Goal: Task Accomplishment & Management: Use online tool/utility

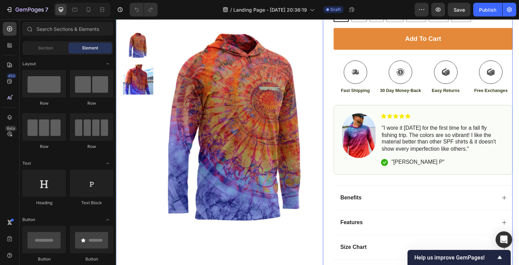
scroll to position [242, 0]
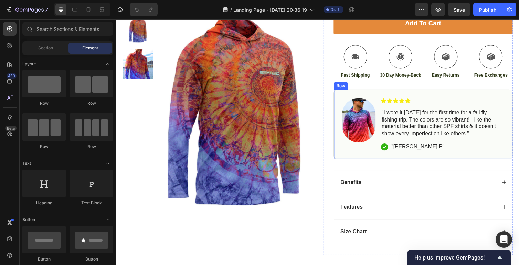
click at [401, 149] on p ""[PERSON_NAME] P"" at bounding box center [424, 149] width 54 height 7
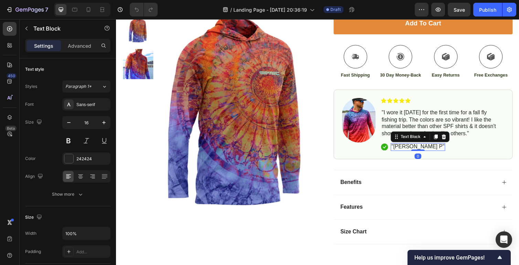
click at [407, 149] on p ""[PERSON_NAME] P"" at bounding box center [424, 149] width 54 height 7
click at [419, 158] on div "Image Icon Icon Icon Icon Icon Icon List "I wore it [DATE] for the first time f…" at bounding box center [429, 127] width 183 height 72
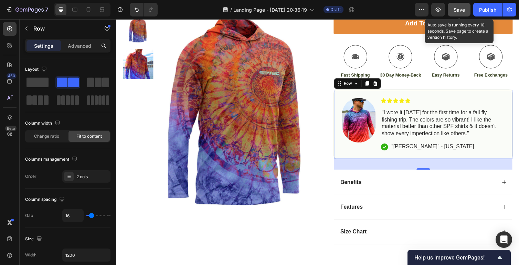
click at [455, 10] on span "Save" at bounding box center [458, 10] width 11 height 6
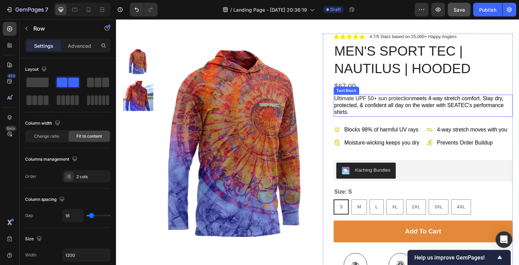
scroll to position [37, 0]
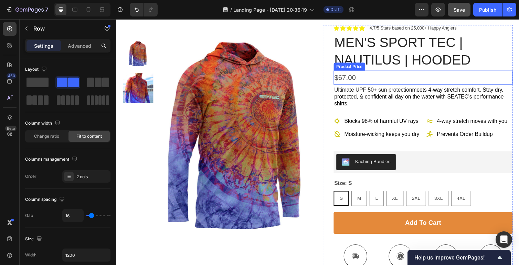
click at [359, 80] on div "$67.00" at bounding box center [429, 79] width 183 height 14
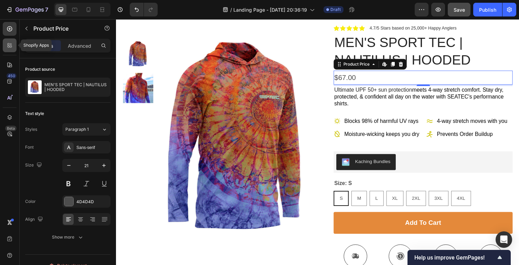
click at [7, 45] on icon at bounding box center [9, 45] width 7 height 7
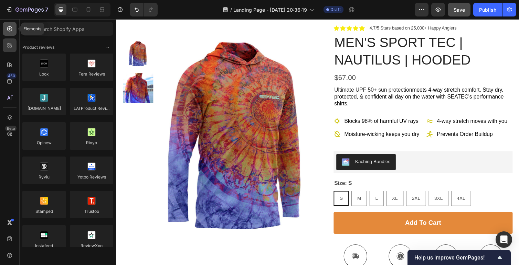
click at [13, 28] on icon at bounding box center [9, 28] width 7 height 7
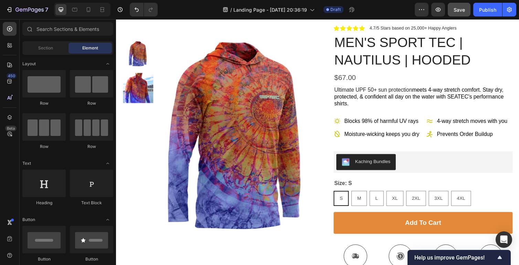
click at [11, 37] on div "450 Beta" at bounding box center [10, 119] width 14 height 194
click at [11, 44] on icon at bounding box center [11, 44] width 2 height 2
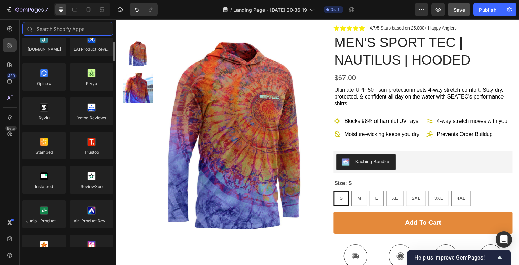
scroll to position [0, 0]
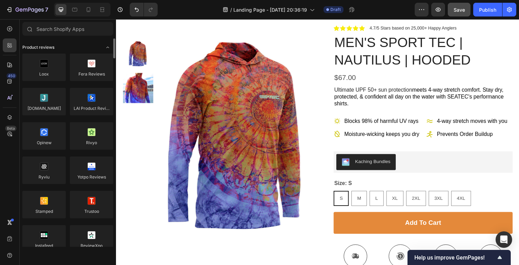
click at [51, 48] on span "Product reviews" at bounding box center [38, 47] width 32 height 6
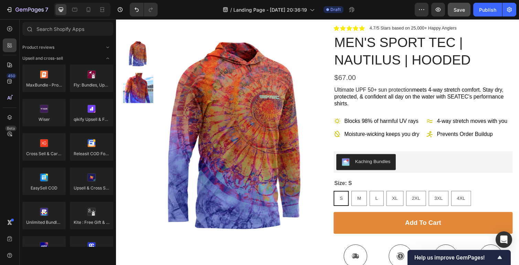
scroll to position [209, 0]
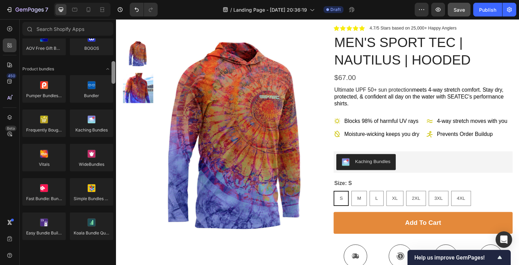
click at [111, 58] on div at bounding box center [113, 143] width 5 height 209
click at [106, 69] on icon "Toggle open" at bounding box center [108, 69] width 6 height 6
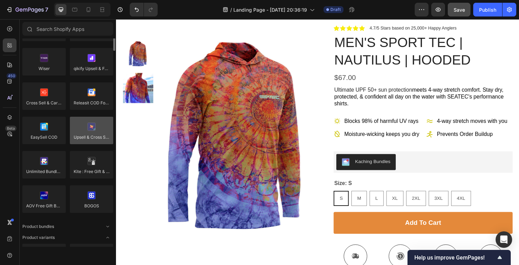
scroll to position [0, 0]
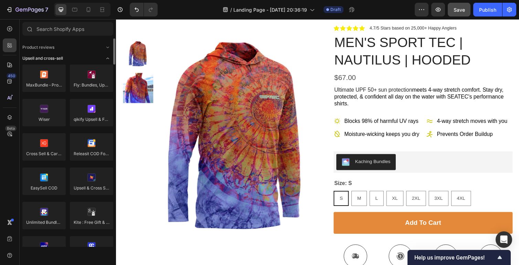
click at [105, 59] on icon "Toggle open" at bounding box center [108, 59] width 6 height 6
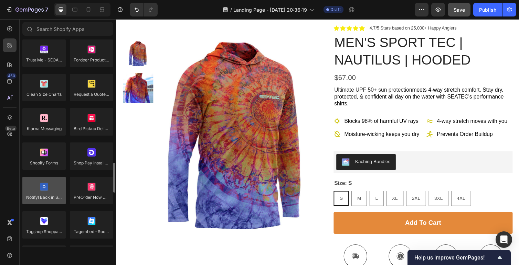
scroll to position [738, 0]
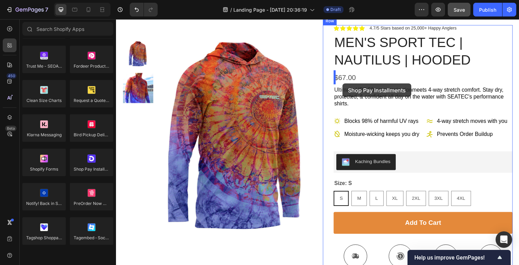
drag, startPoint x: 215, startPoint y: 184, endPoint x: 348, endPoint y: 85, distance: 165.5
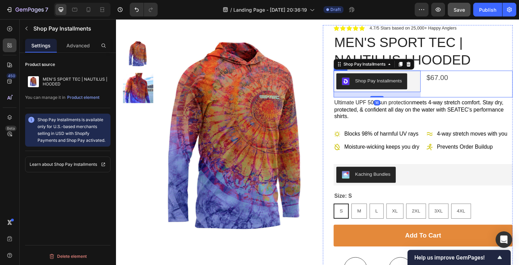
click at [458, 96] on div "$67.00 Product Price Product Price" at bounding box center [477, 86] width 89 height 28
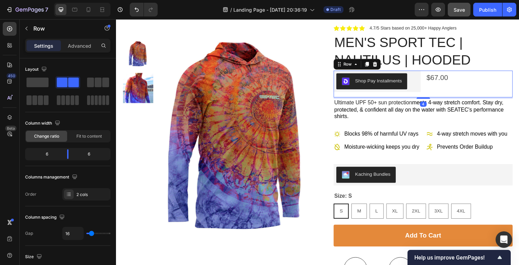
click at [408, 95] on div "Shop Pay Installments Shop Pay Installments" at bounding box center [382, 86] width 89 height 28
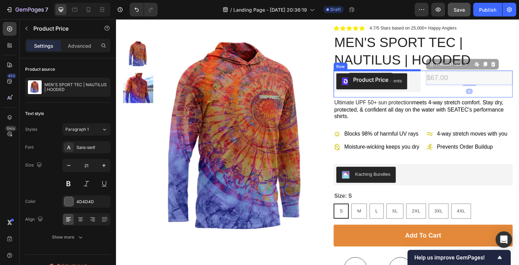
drag, startPoint x: 442, startPoint y: 79, endPoint x: 353, endPoint y: 74, distance: 89.2
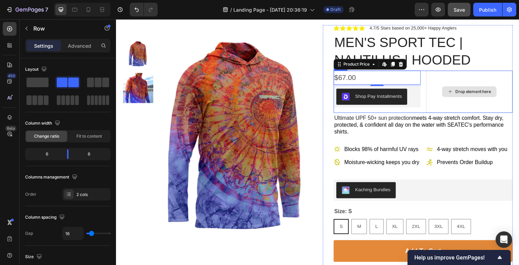
click at [462, 101] on div "Drop element here" at bounding box center [477, 93] width 89 height 43
click at [488, 105] on div "Drop element here" at bounding box center [477, 93] width 89 height 43
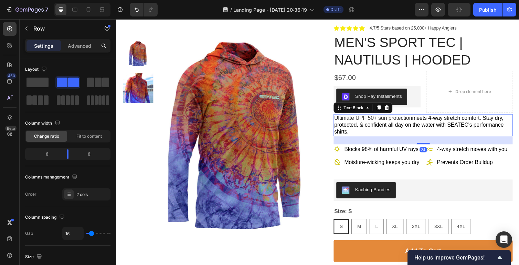
click at [481, 125] on span "meets 4-way stretch comfort. Stay dry, protected, & confident all day on the wa…" at bounding box center [425, 128] width 173 height 20
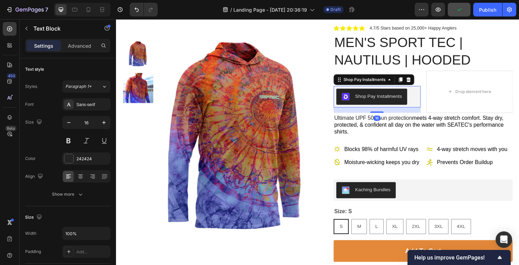
click at [423, 102] on div "Shop Pay Installments" at bounding box center [383, 99] width 84 height 17
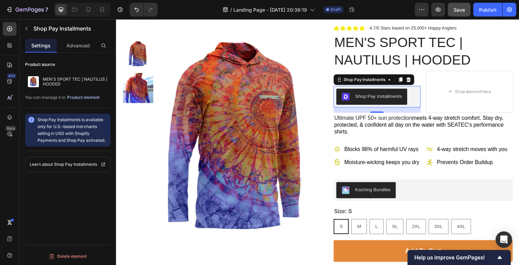
click at [83, 99] on div "Product element" at bounding box center [83, 98] width 32 height 6
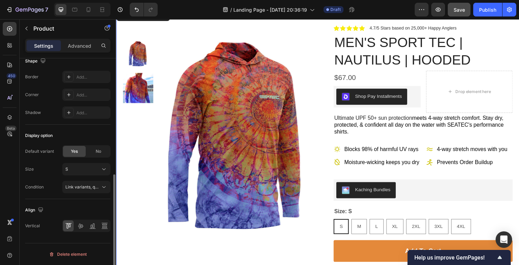
scroll to position [0, 0]
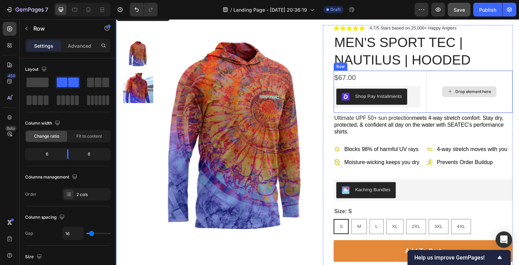
click at [471, 105] on div "Drop element here" at bounding box center [477, 93] width 89 height 43
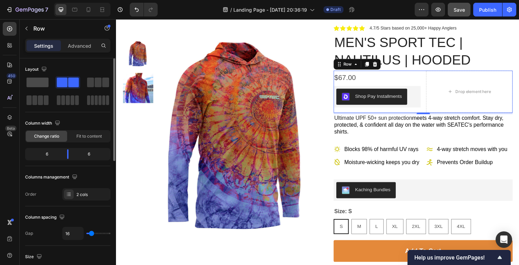
click at [42, 79] on span at bounding box center [37, 83] width 22 height 10
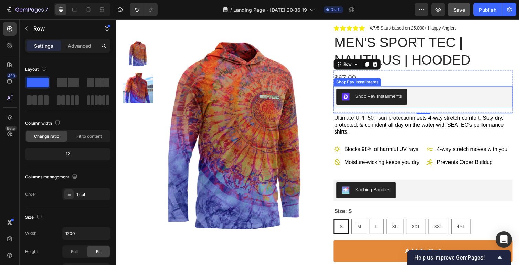
click at [472, 136] on p "Ultimate UPF 50+ sun protection meets 4-way stretch comfort. Stay dry, protecte…" at bounding box center [430, 128] width 182 height 21
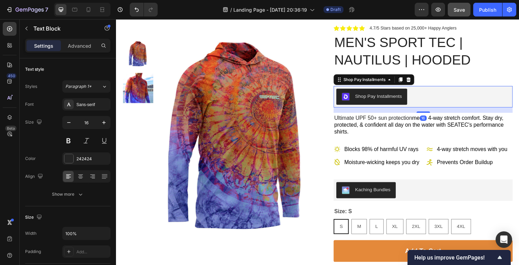
click at [479, 98] on div "Shop Pay Installments" at bounding box center [430, 99] width 178 height 17
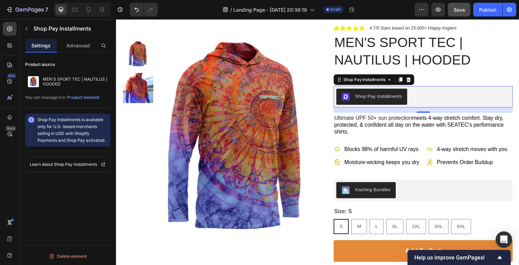
click at [352, 99] on img "Shop Pay Installments" at bounding box center [351, 99] width 8 height 8
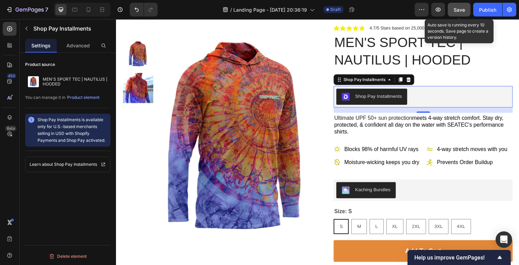
click at [452, 9] on button "Save" at bounding box center [458, 10] width 23 height 14
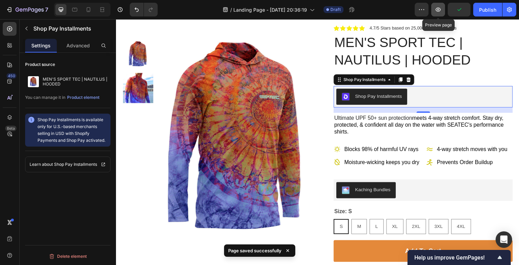
click at [436, 11] on icon "button" at bounding box center [437, 10] width 5 height 4
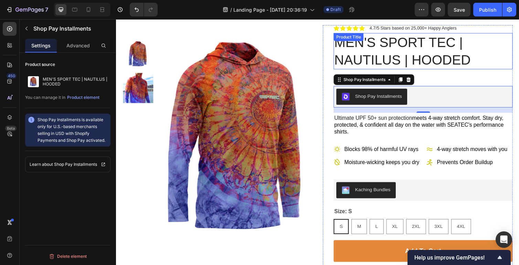
click at [403, 53] on h1 "MEN'S SPORT TEC | NAUTILUS | HOODED" at bounding box center [429, 52] width 183 height 37
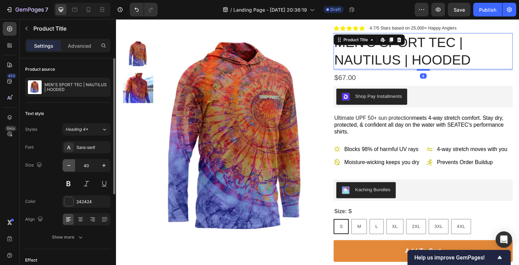
click at [70, 163] on icon "button" at bounding box center [68, 165] width 7 height 7
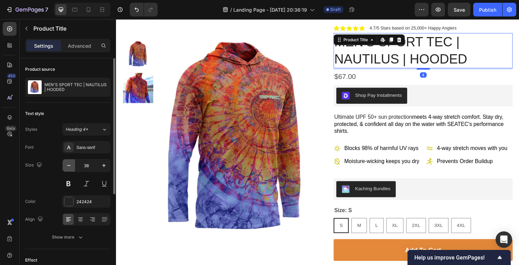
click at [70, 163] on icon "button" at bounding box center [68, 165] width 7 height 7
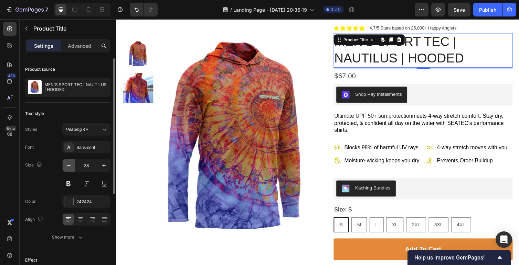
click at [70, 163] on icon "button" at bounding box center [68, 165] width 7 height 7
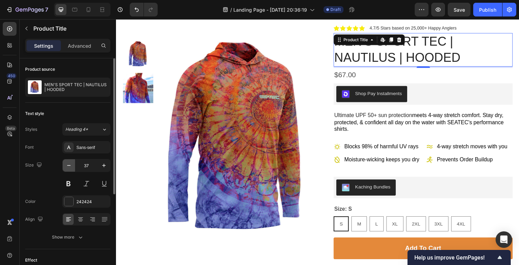
click at [70, 163] on icon "button" at bounding box center [68, 165] width 7 height 7
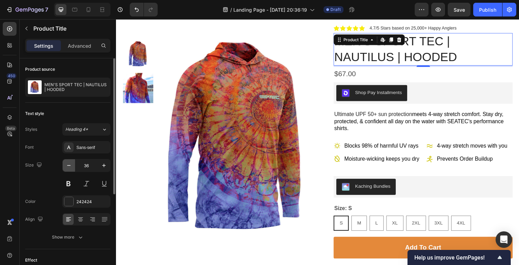
click at [70, 163] on icon "button" at bounding box center [68, 165] width 7 height 7
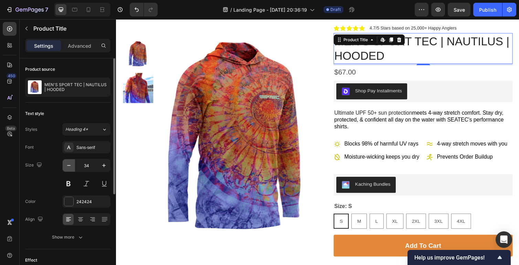
click at [70, 163] on icon "button" at bounding box center [68, 165] width 7 height 7
type input "33"
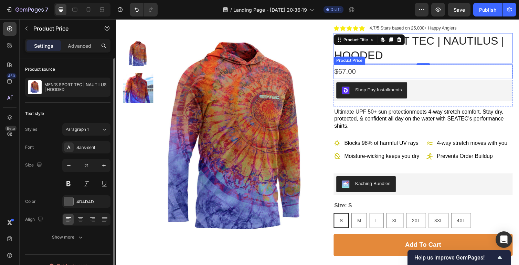
click at [343, 72] on div "$67.00" at bounding box center [429, 73] width 183 height 14
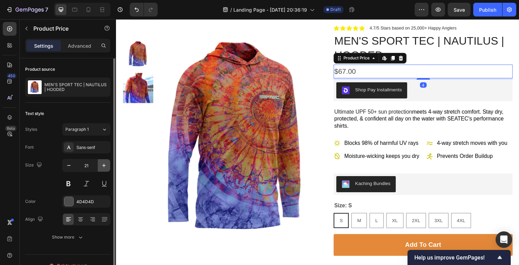
click at [103, 165] on icon "button" at bounding box center [103, 165] width 7 height 7
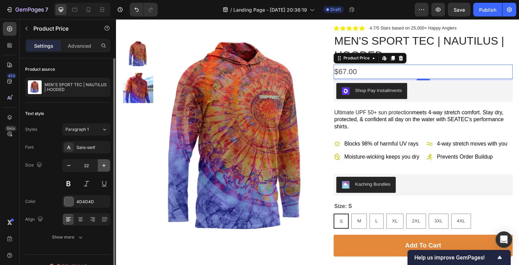
click at [103, 165] on icon "button" at bounding box center [103, 165] width 7 height 7
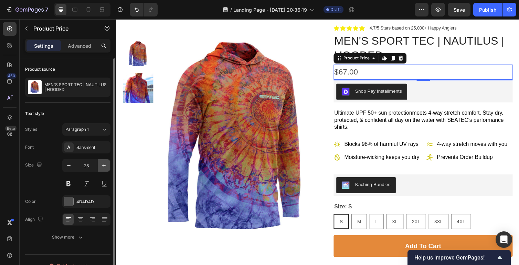
click at [103, 165] on icon "button" at bounding box center [103, 165] width 7 height 7
type input "24"
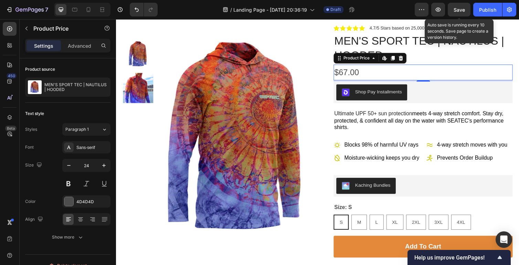
click at [460, 8] on span "Save" at bounding box center [458, 10] width 11 height 6
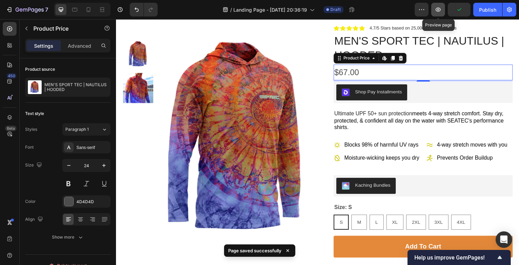
click at [439, 9] on icon "button" at bounding box center [437, 9] width 7 height 7
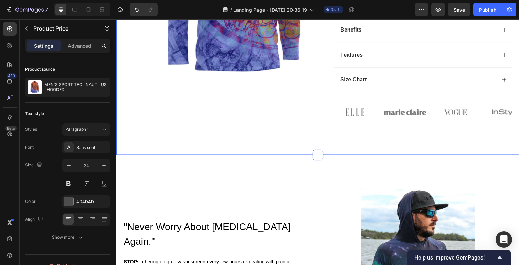
scroll to position [425, 0]
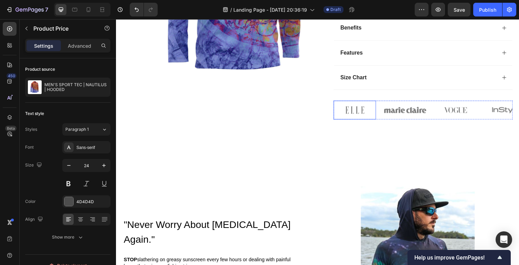
click at [353, 120] on img at bounding box center [359, 112] width 43 height 19
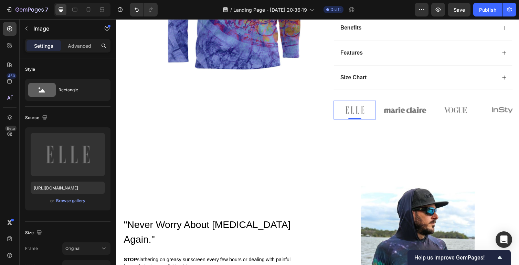
click at [363, 109] on img at bounding box center [359, 112] width 43 height 19
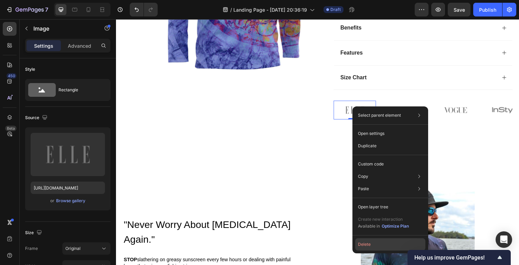
click at [379, 243] on button "Delete" at bounding box center [390, 245] width 70 height 12
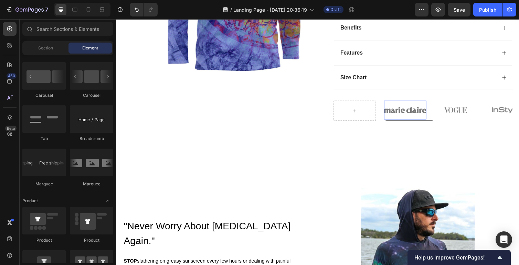
click at [407, 117] on img at bounding box center [411, 112] width 43 height 19
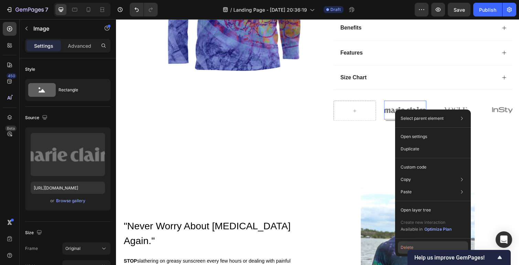
click at [414, 245] on button "Delete" at bounding box center [432, 248] width 70 height 12
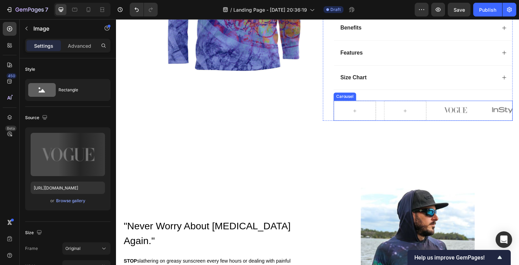
click at [461, 113] on img at bounding box center [462, 112] width 43 height 19
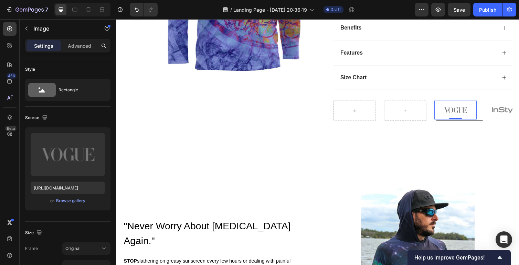
click at [461, 113] on img at bounding box center [462, 112] width 43 height 19
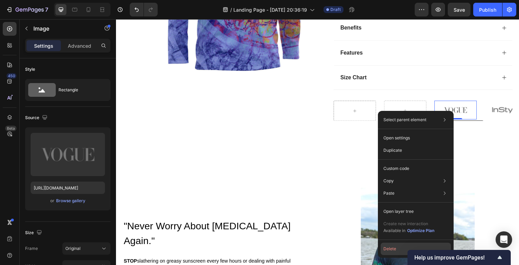
click at [389, 246] on button "Delete" at bounding box center [415, 249] width 70 height 12
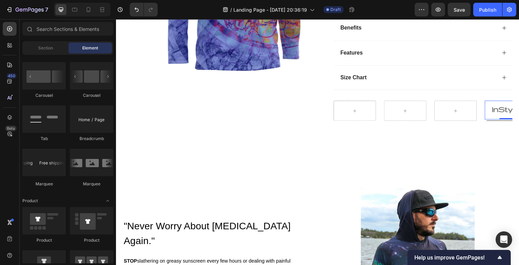
click at [504, 111] on img at bounding box center [514, 112] width 43 height 19
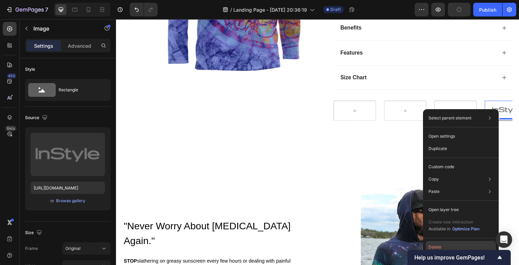
click at [440, 246] on button "Delete" at bounding box center [460, 247] width 70 height 12
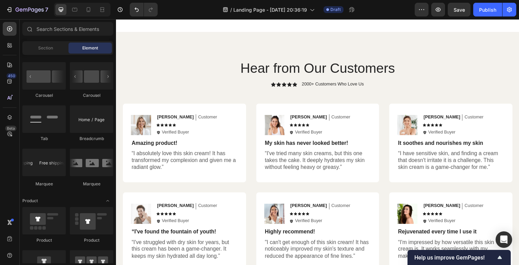
scroll to position [1149, 0]
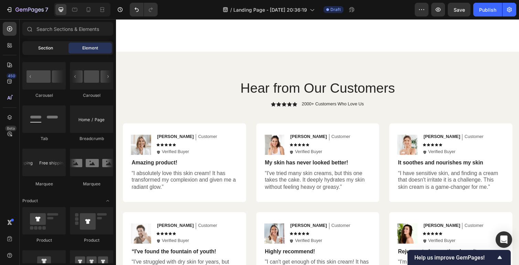
click at [37, 48] on div "Section" at bounding box center [45, 48] width 43 height 11
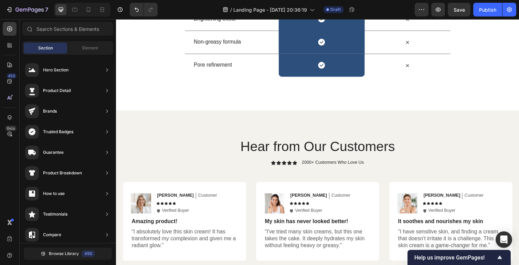
scroll to position [1062, 0]
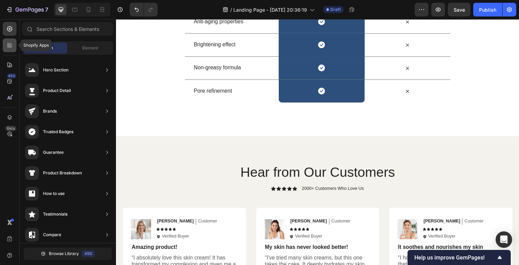
click at [12, 48] on icon at bounding box center [9, 45] width 7 height 7
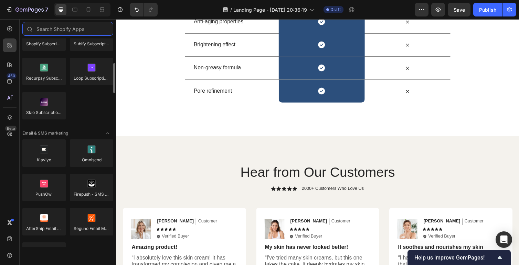
scroll to position [75, 0]
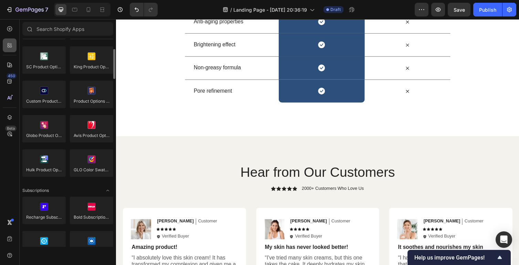
click at [10, 45] on icon at bounding box center [9, 45] width 7 height 7
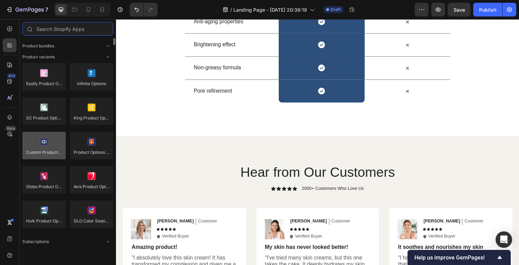
scroll to position [0, 0]
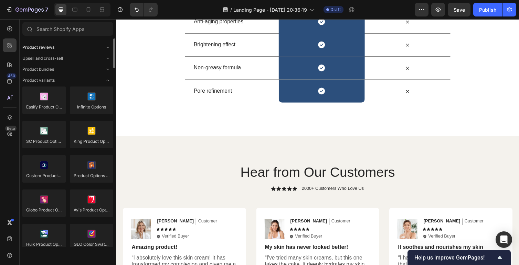
click at [57, 48] on div "Product reviews" at bounding box center [67, 47] width 91 height 7
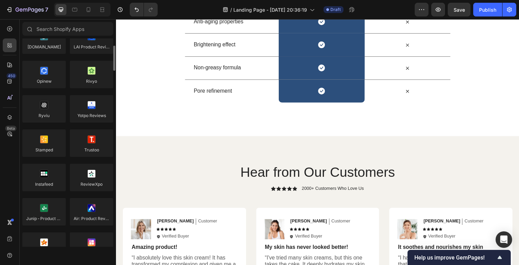
scroll to position [62, 0]
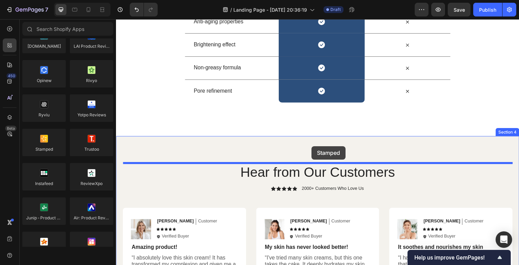
drag, startPoint x: 165, startPoint y: 157, endPoint x: 316, endPoint y: 150, distance: 151.5
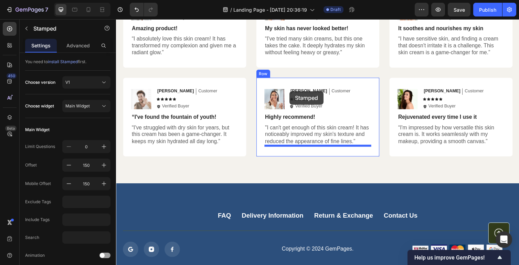
scroll to position [1313, 0]
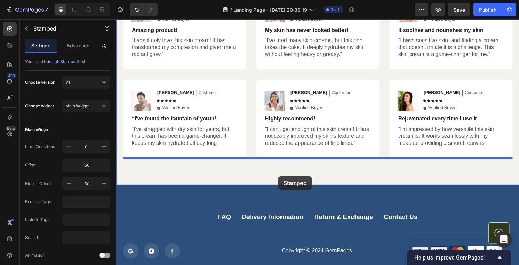
drag, startPoint x: 308, startPoint y: 49, endPoint x: 282, endPoint y: 181, distance: 134.2
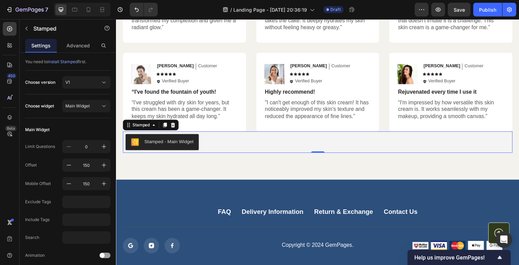
scroll to position [1285, 0]
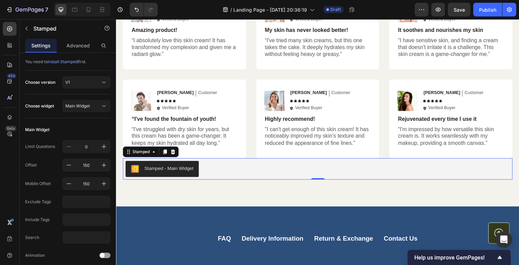
click at [275, 173] on div "Stamped - Main Widget" at bounding box center [322, 173] width 393 height 17
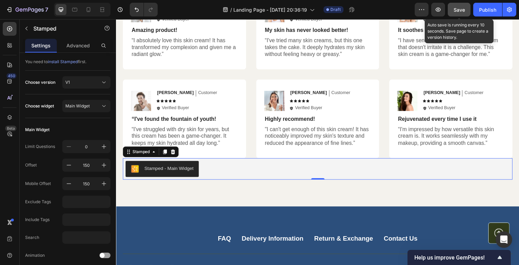
click at [457, 13] on button "Save" at bounding box center [458, 10] width 23 height 14
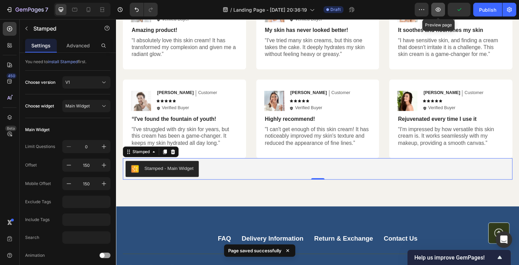
click at [440, 12] on icon "button" at bounding box center [437, 9] width 7 height 7
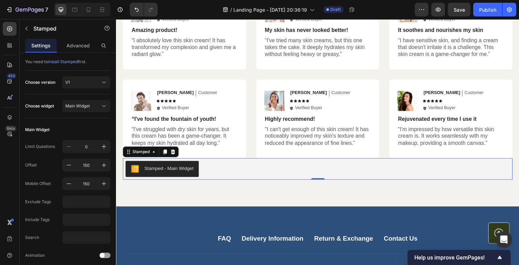
click at [166, 171] on div "Stamped - Main Widget" at bounding box center [170, 172] width 50 height 7
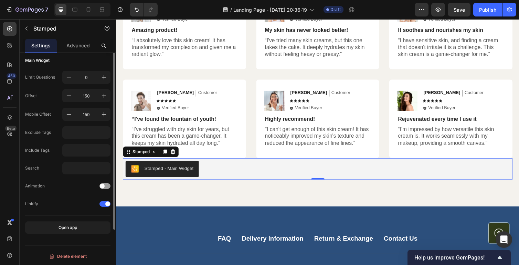
scroll to position [0, 0]
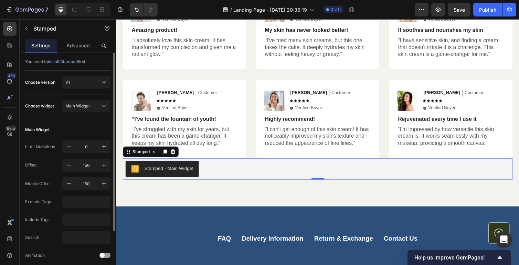
click at [66, 61] on span "install Stamped" at bounding box center [63, 61] width 30 height 5
click at [63, 64] on span "install Stamped" at bounding box center [63, 61] width 30 height 5
click at [154, 171] on div "Stamped - Main Widget" at bounding box center [170, 172] width 50 height 7
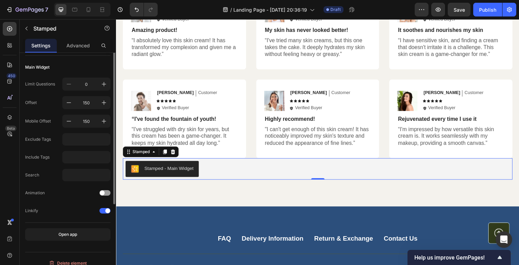
scroll to position [69, 0]
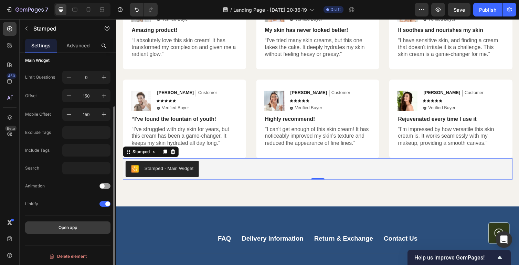
click at [62, 229] on div "Open app" at bounding box center [67, 228] width 19 height 6
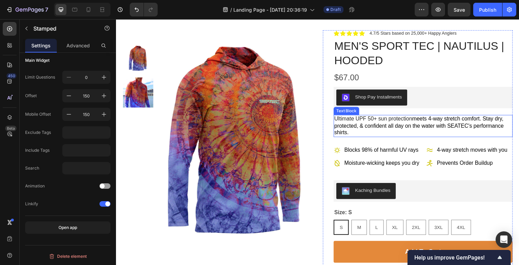
scroll to position [36, 0]
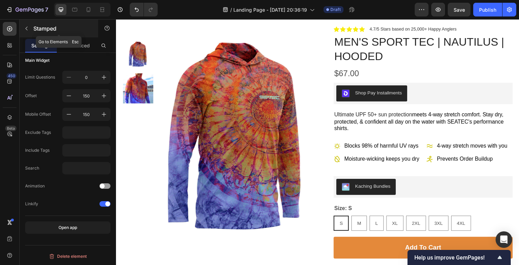
click at [28, 29] on icon "button" at bounding box center [27, 29] width 6 height 6
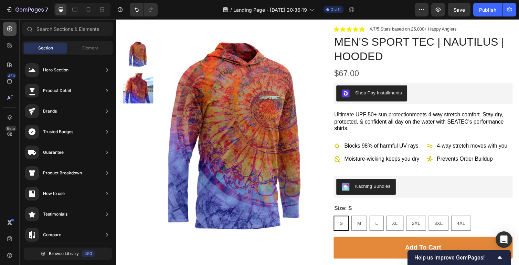
click at [10, 30] on icon at bounding box center [9, 29] width 3 height 3
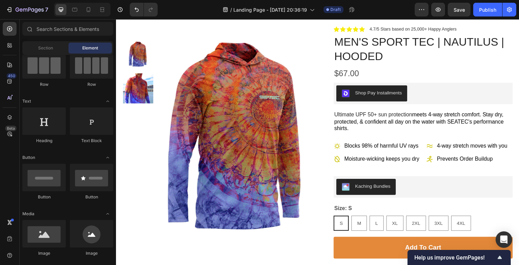
click at [90, 52] on div "Element" at bounding box center [89, 48] width 43 height 11
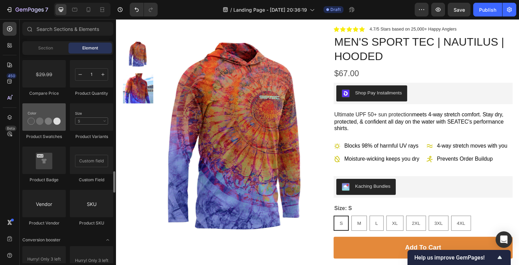
scroll to position [1208, 0]
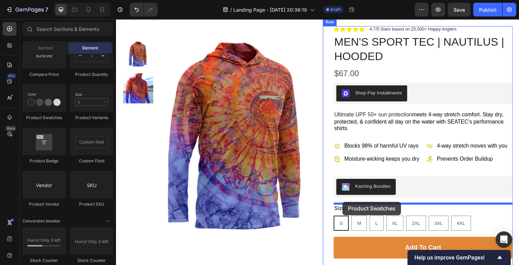
drag, startPoint x: 157, startPoint y: 122, endPoint x: 348, endPoint y: 207, distance: 208.4
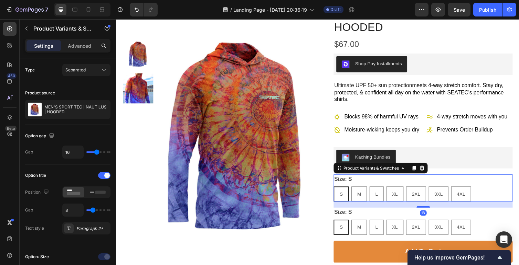
scroll to position [75, 0]
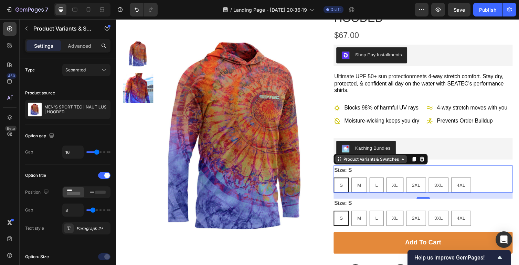
click at [387, 166] on div "Product Variants & Swatches" at bounding box center [376, 163] width 59 height 6
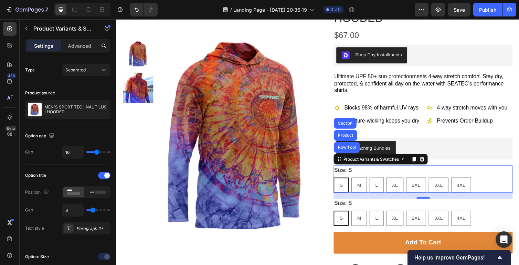
click at [75, 53] on div "Settings Advanced" at bounding box center [68, 49] width 96 height 20
click at [75, 46] on p "Advanced" at bounding box center [79, 45] width 23 height 7
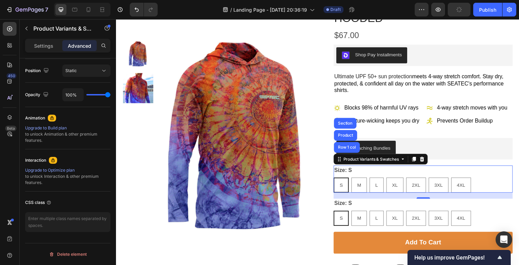
scroll to position [0, 0]
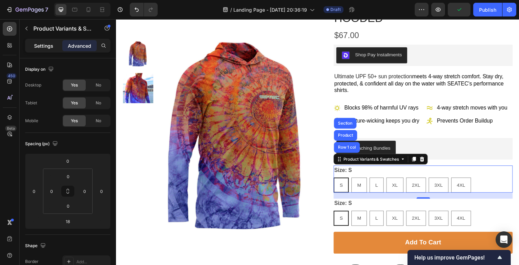
click at [49, 45] on p "Settings" at bounding box center [43, 45] width 19 height 7
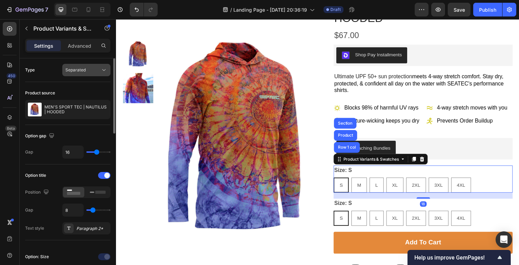
click at [79, 74] on button "Separated" at bounding box center [86, 70] width 48 height 12
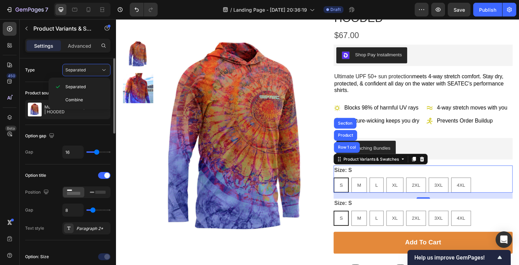
click at [55, 68] on div "Type Separated" at bounding box center [67, 70] width 85 height 12
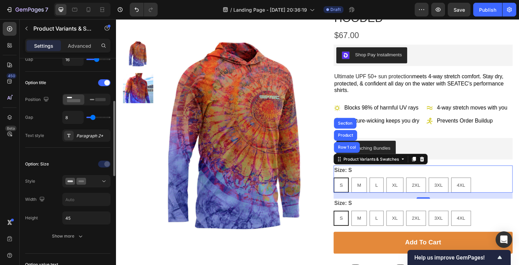
scroll to position [110, 0]
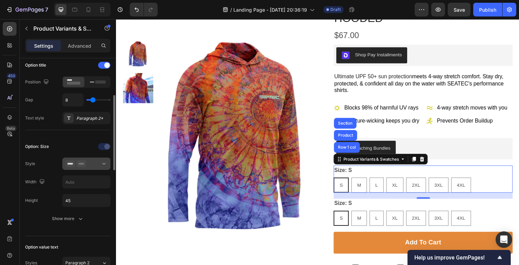
click at [77, 167] on icon at bounding box center [81, 164] width 10 height 7
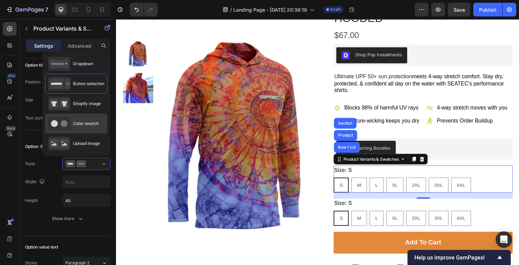
click at [62, 129] on icon at bounding box center [59, 124] width 22 height 14
type input "45"
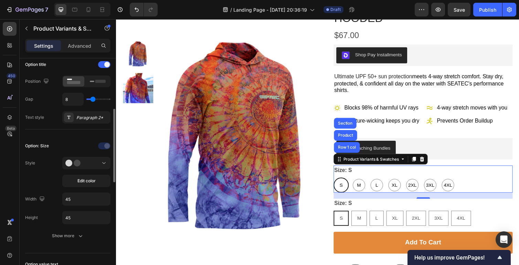
scroll to position [0, 0]
